Goal: Task Accomplishment & Management: Use online tool/utility

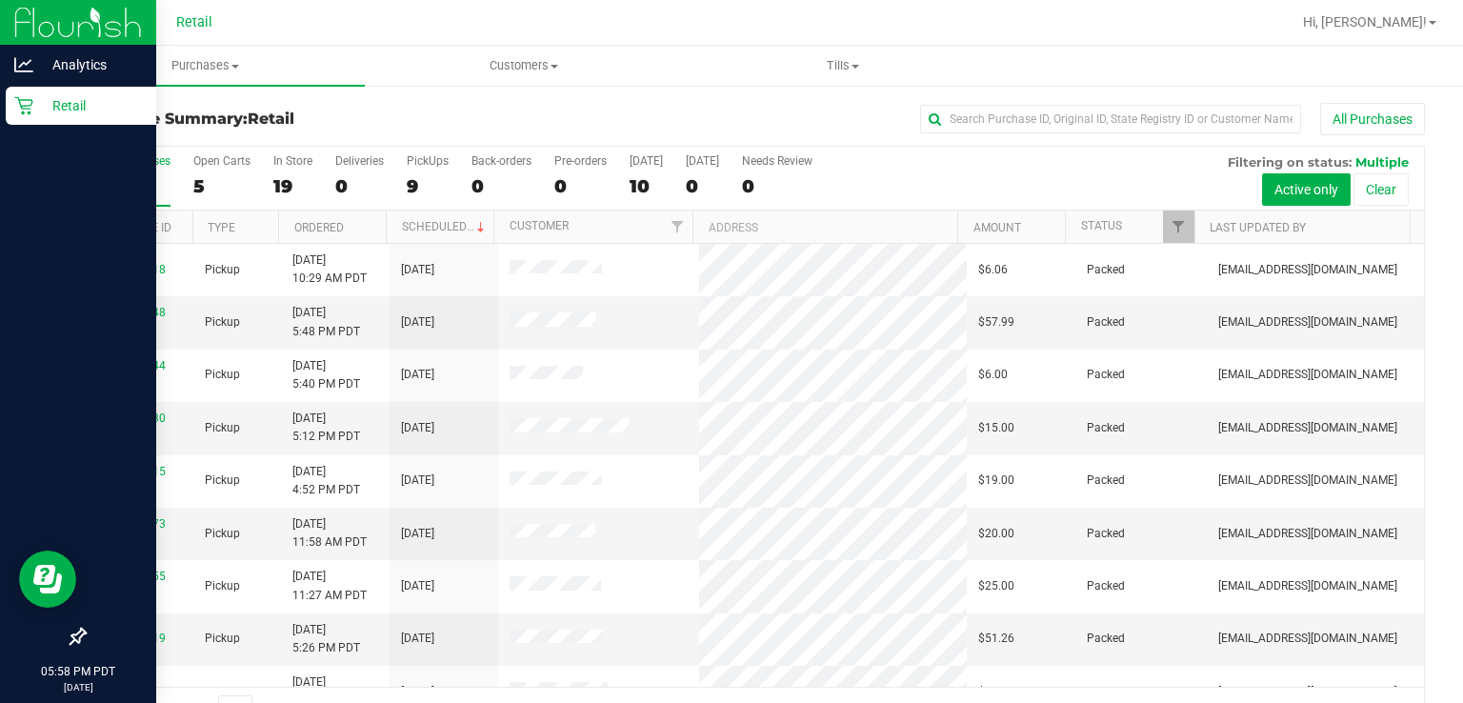
click at [28, 120] on div "Retail" at bounding box center [81, 106] width 150 height 38
click at [61, 377] on div at bounding box center [78, 373] width 156 height 491
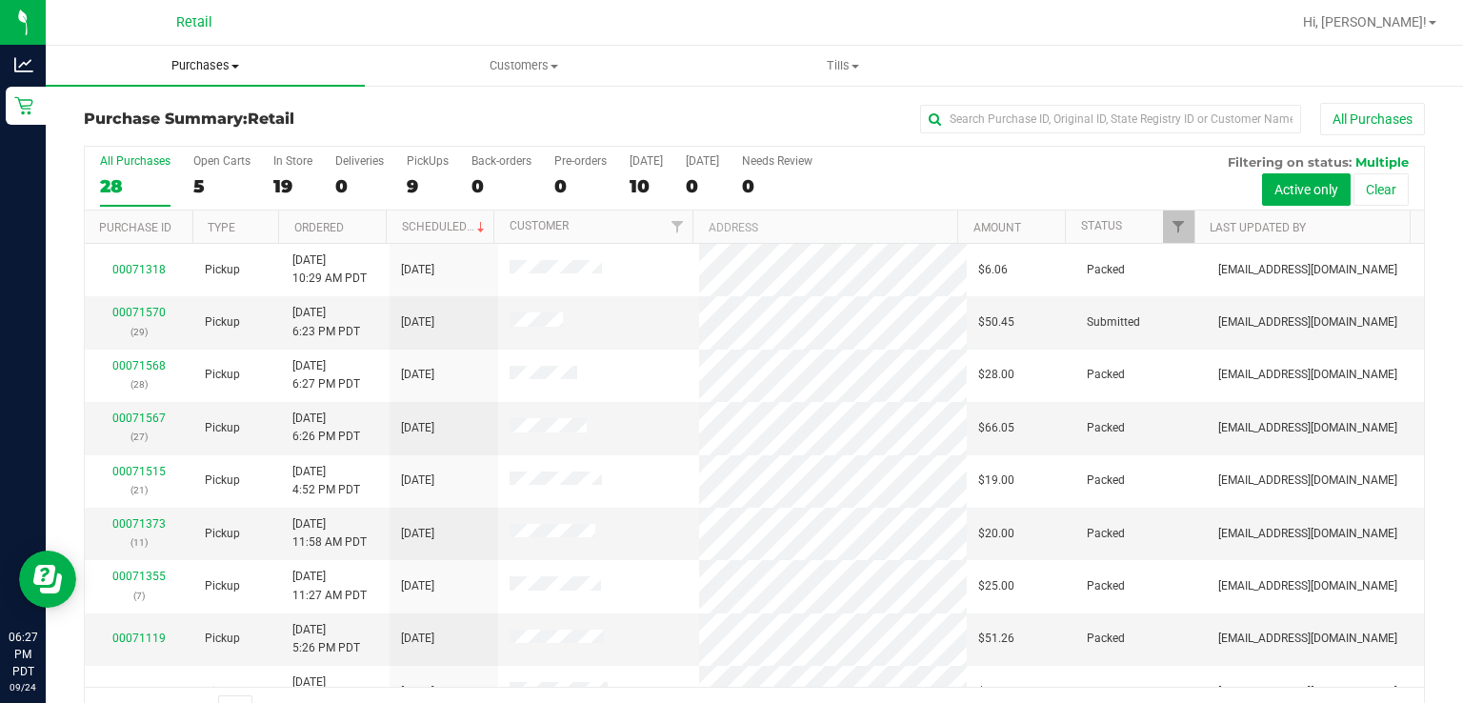
click at [337, 50] on uib-tab-heading "Purchases Summary of purchases Fulfillment All purchases" at bounding box center [205, 66] width 319 height 40
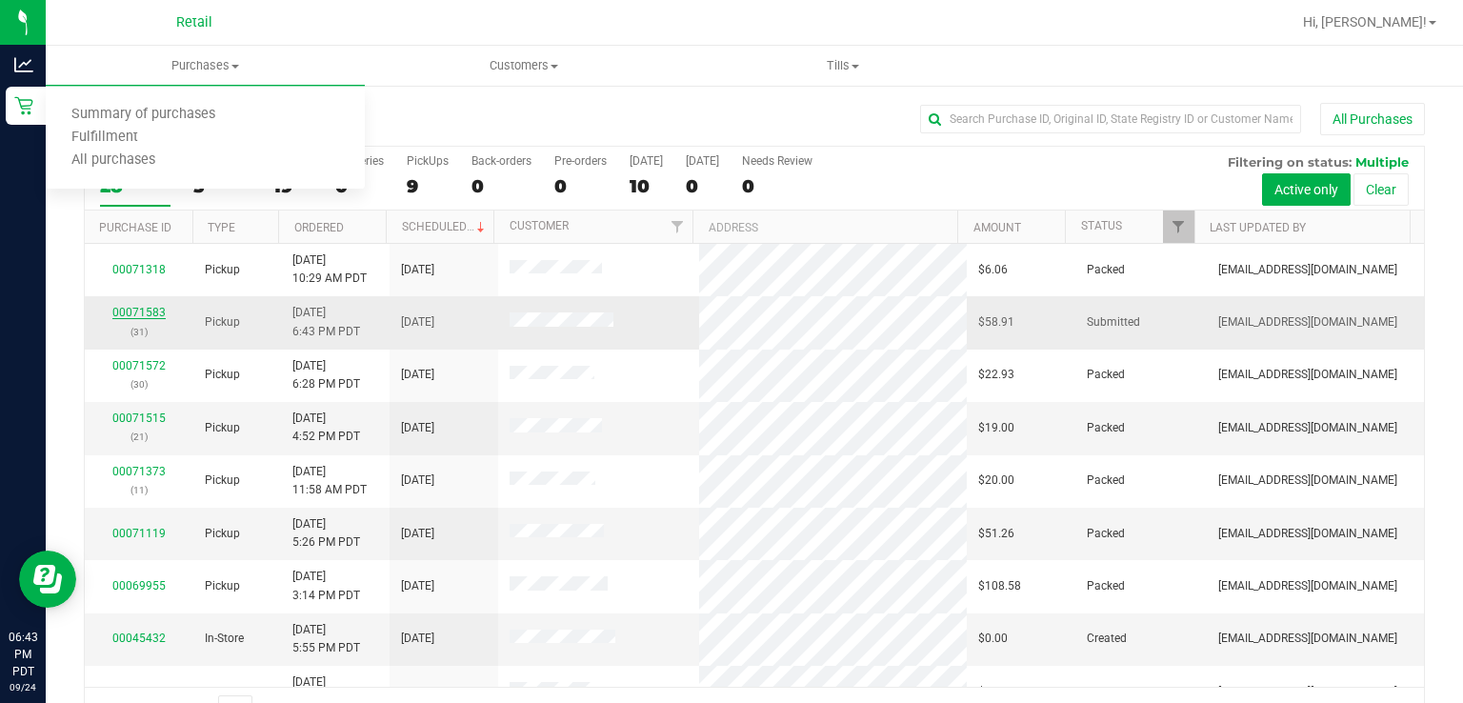
click at [140, 316] on link "00071583" at bounding box center [138, 312] width 53 height 13
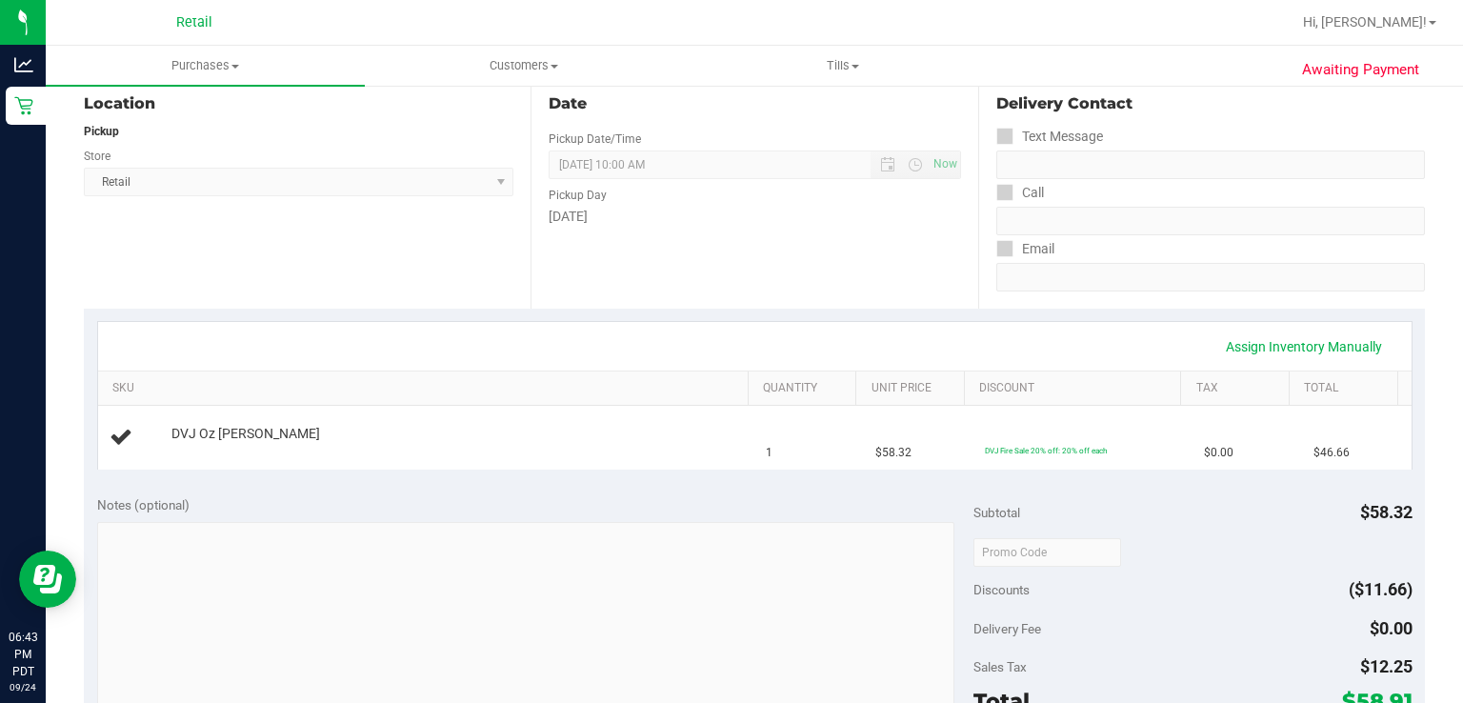
scroll to position [198, 0]
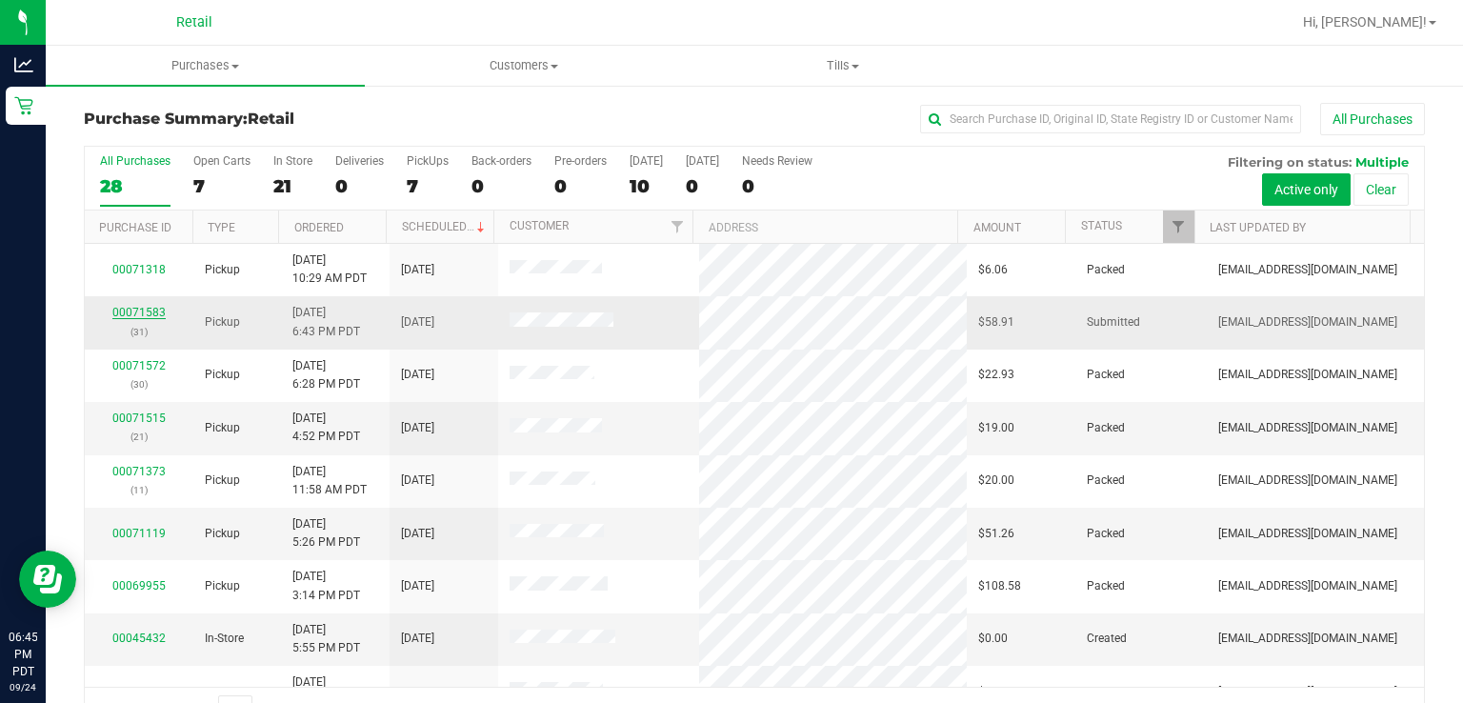
click at [147, 310] on link "00071583" at bounding box center [138, 312] width 53 height 13
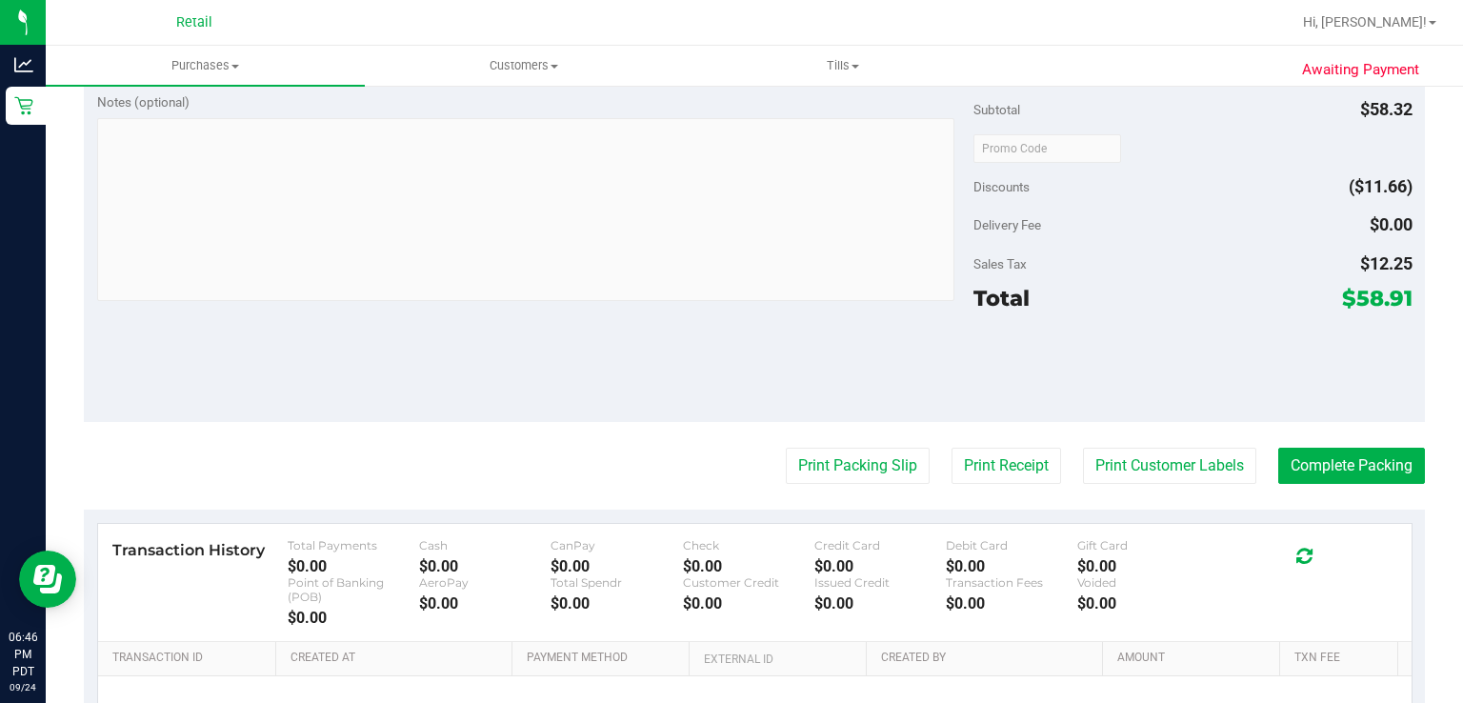
scroll to position [648, 0]
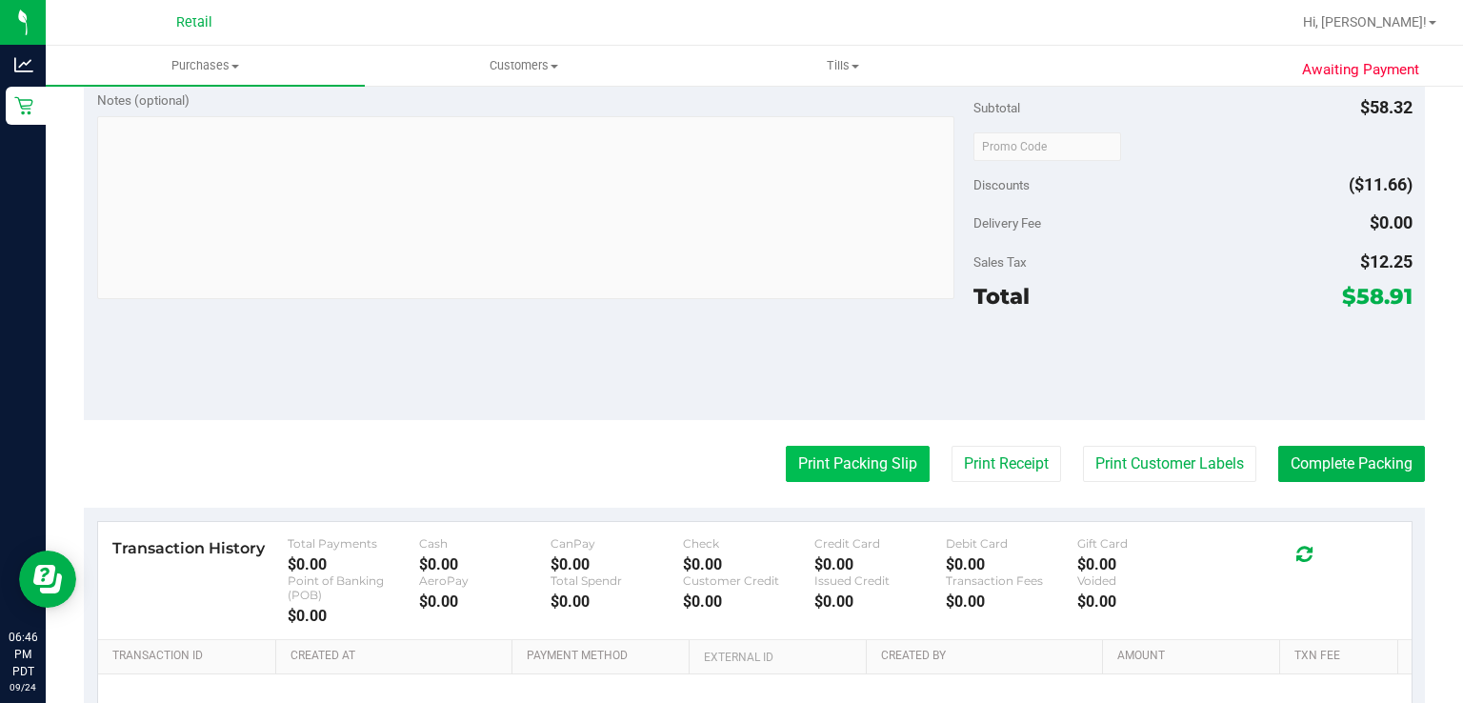
click at [835, 459] on button "Print Packing Slip" at bounding box center [858, 464] width 144 height 36
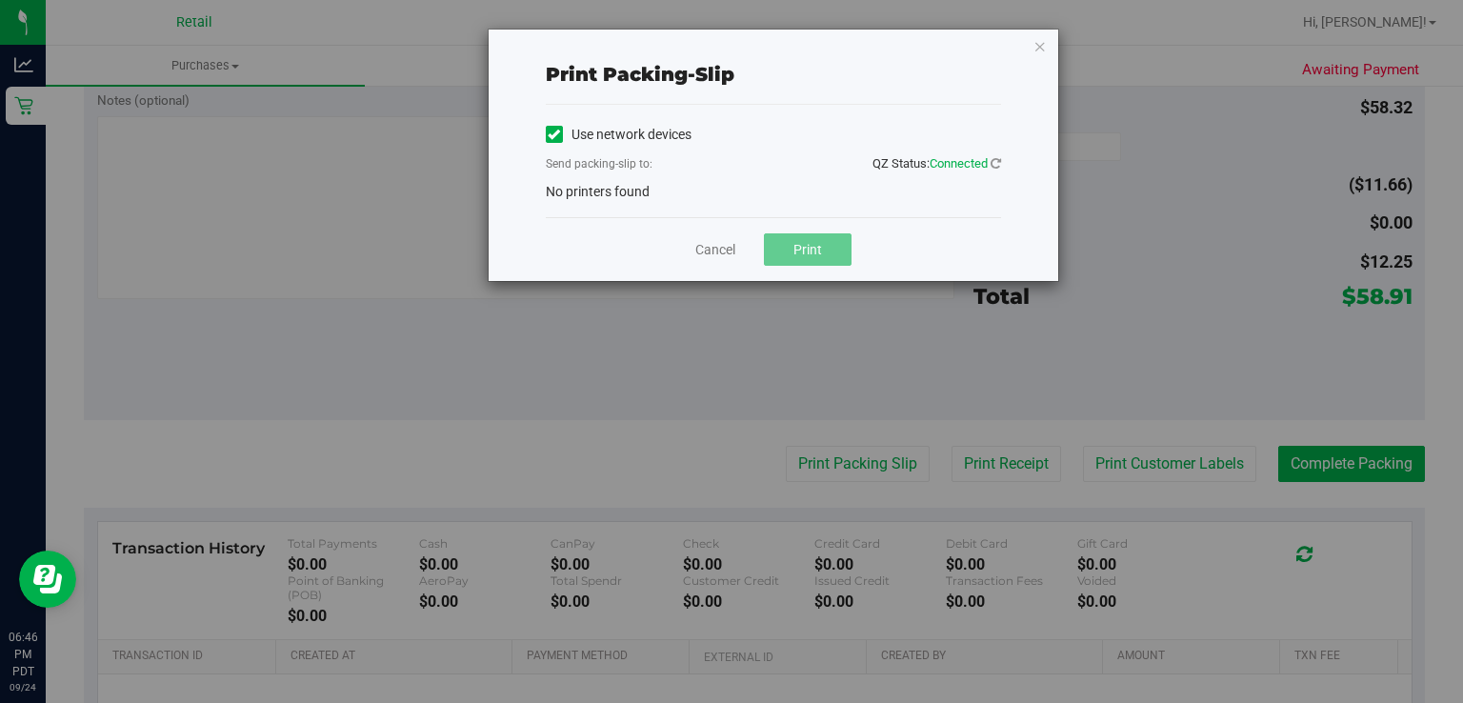
click at [659, 186] on div "Use network devices Send packing-slip to: QZ Status: Connected No printers found" at bounding box center [773, 161] width 455 height 82
click at [552, 134] on icon at bounding box center [554, 134] width 12 height 0
click at [0, 0] on input "Use network devices" at bounding box center [0, 0] width 0 height 0
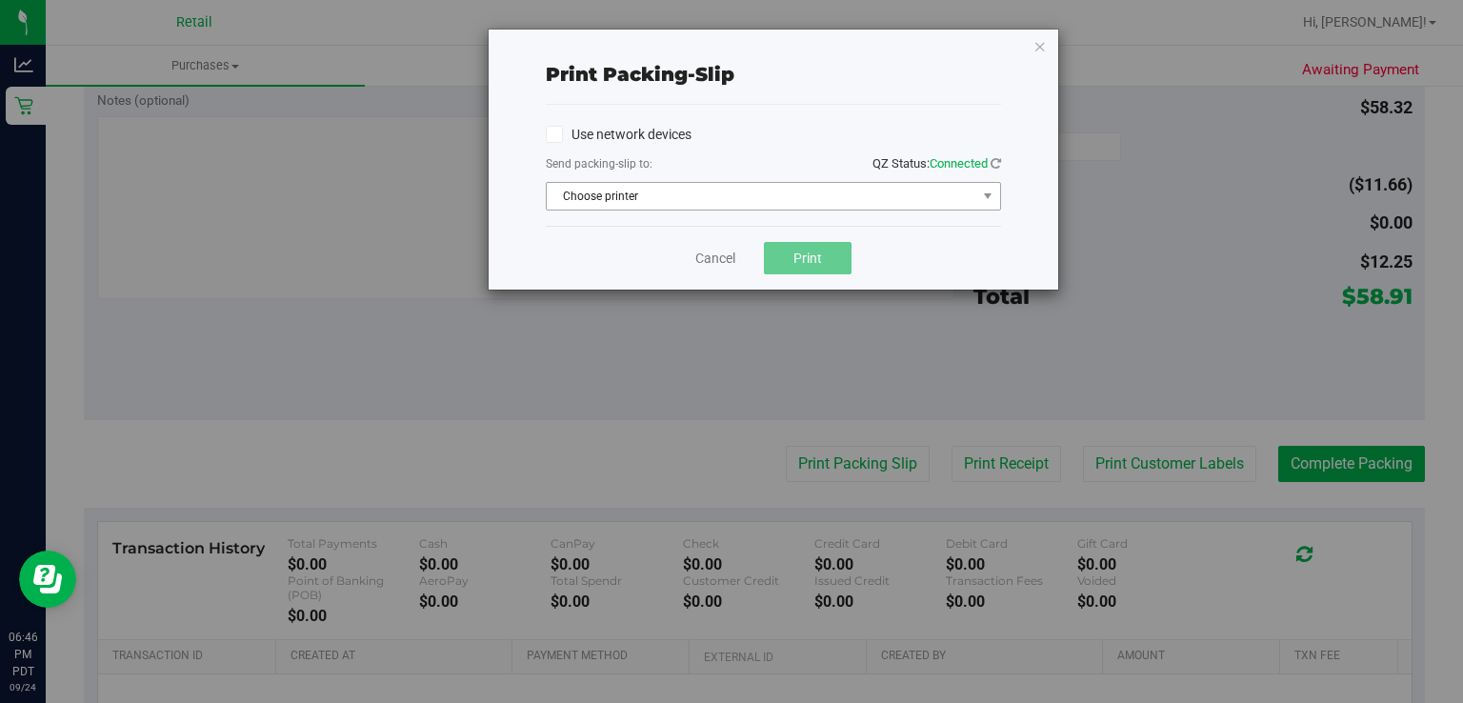
click at [674, 186] on span "Choose printer" at bounding box center [762, 196] width 430 height 27
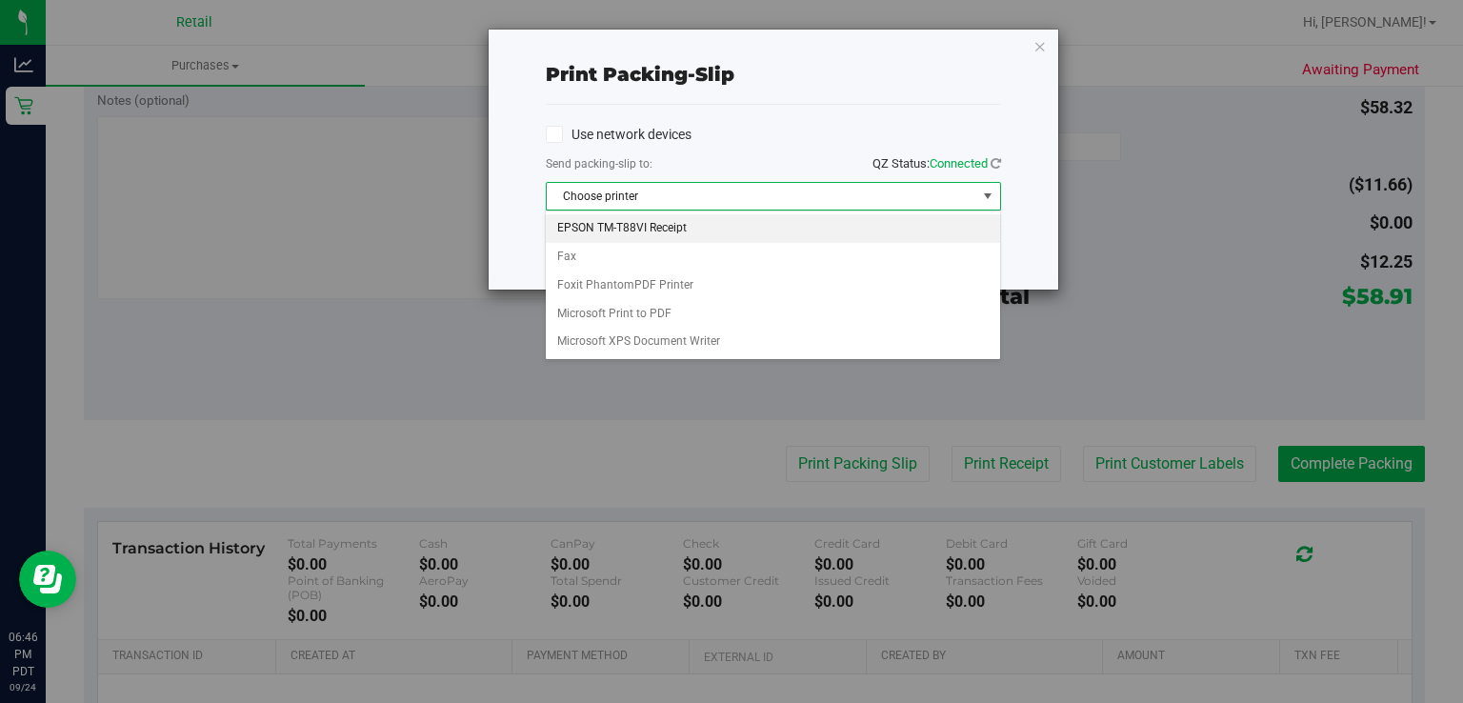
click at [662, 227] on li "EPSON TM-T88VI Receipt" at bounding box center [772, 228] width 453 height 29
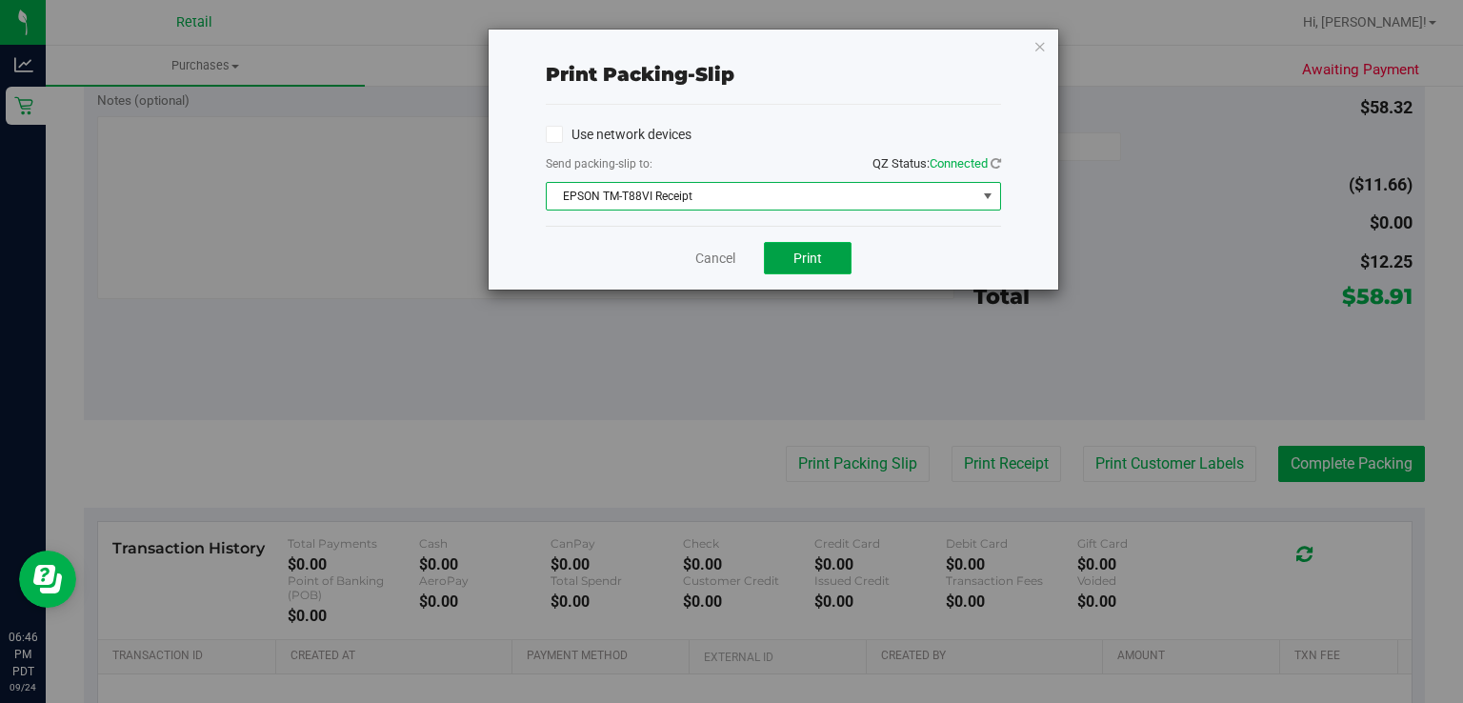
click at [826, 244] on button "Print" at bounding box center [808, 258] width 88 height 32
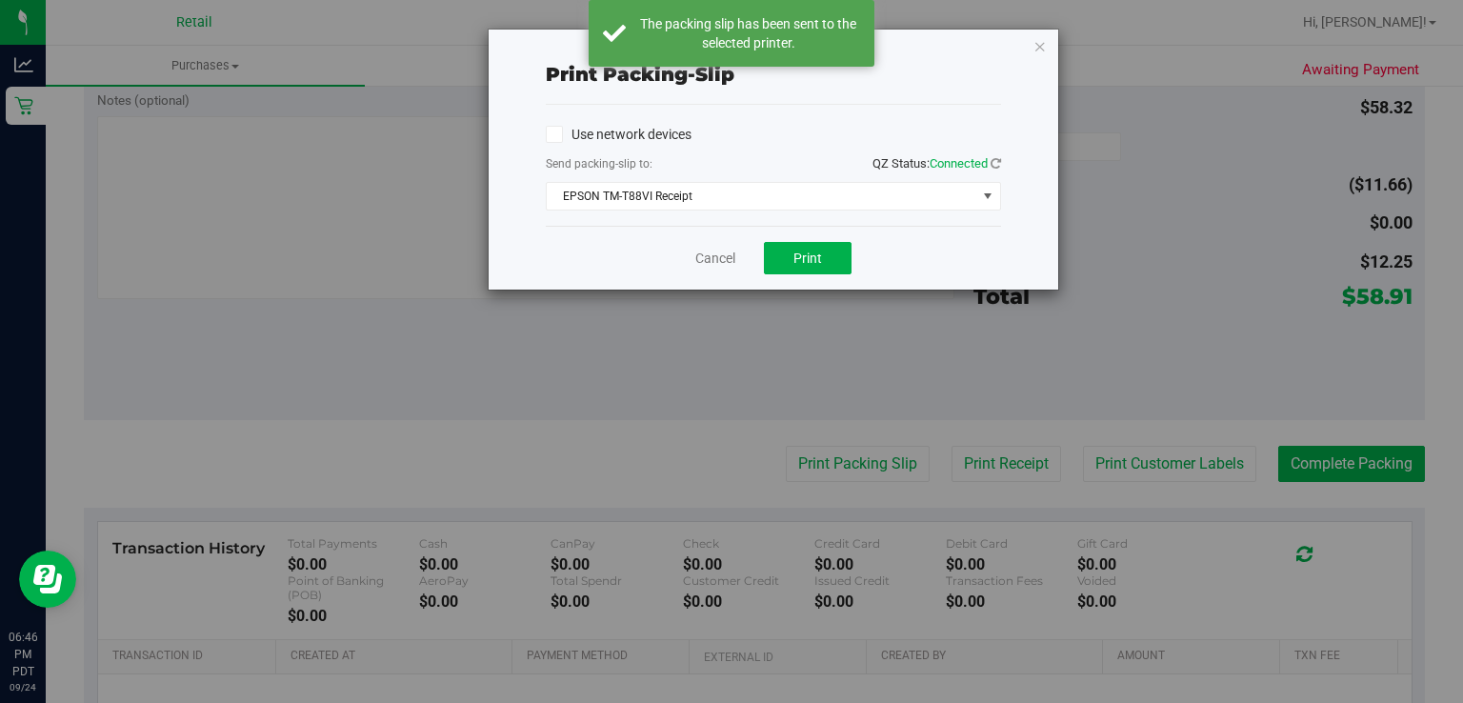
click at [1080, 45] on div "Print packing-slip Use network devices Send packing-slip to: QZ Status: Connect…" at bounding box center [738, 351] width 1477 height 703
click at [1041, 43] on icon "button" at bounding box center [1039, 45] width 13 height 23
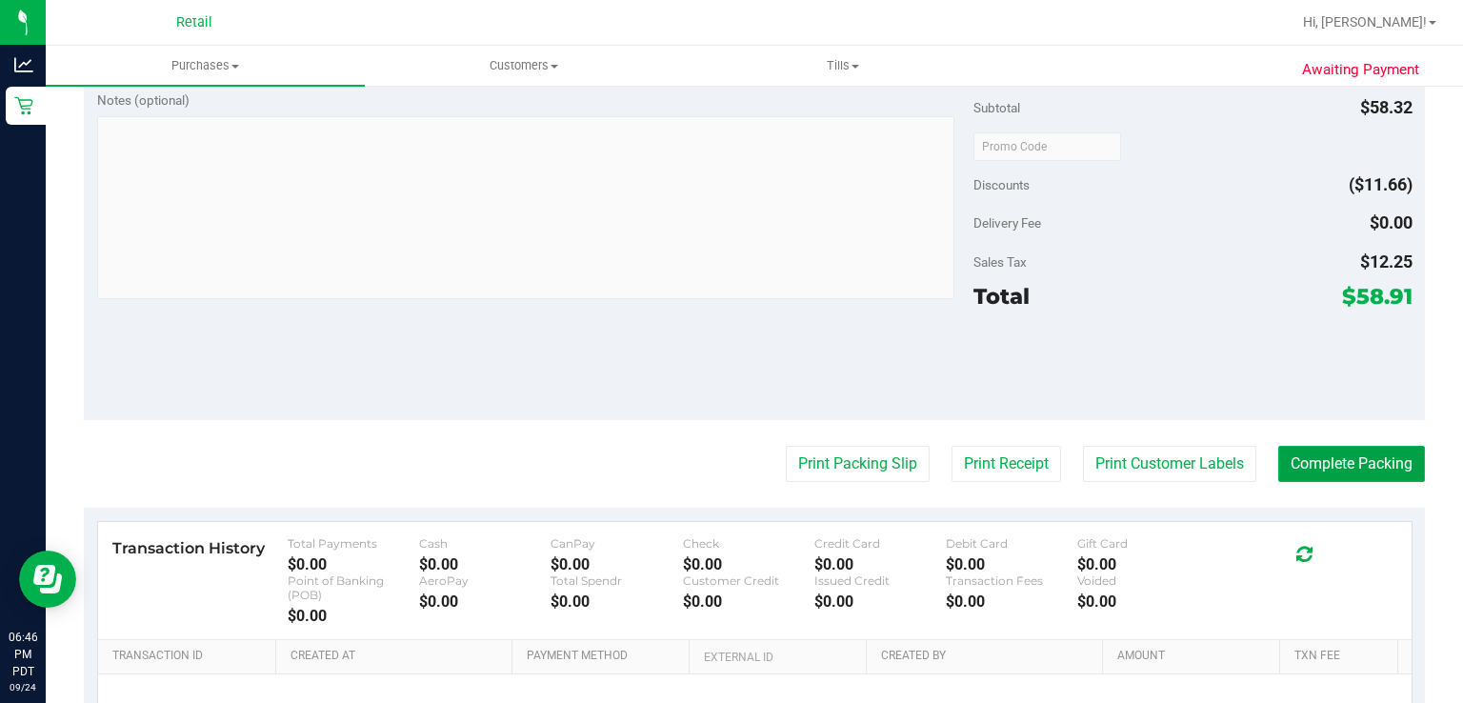
click at [1359, 460] on button "Complete Packing" at bounding box center [1351, 464] width 147 height 36
